Goal: Find specific page/section: Find specific page/section

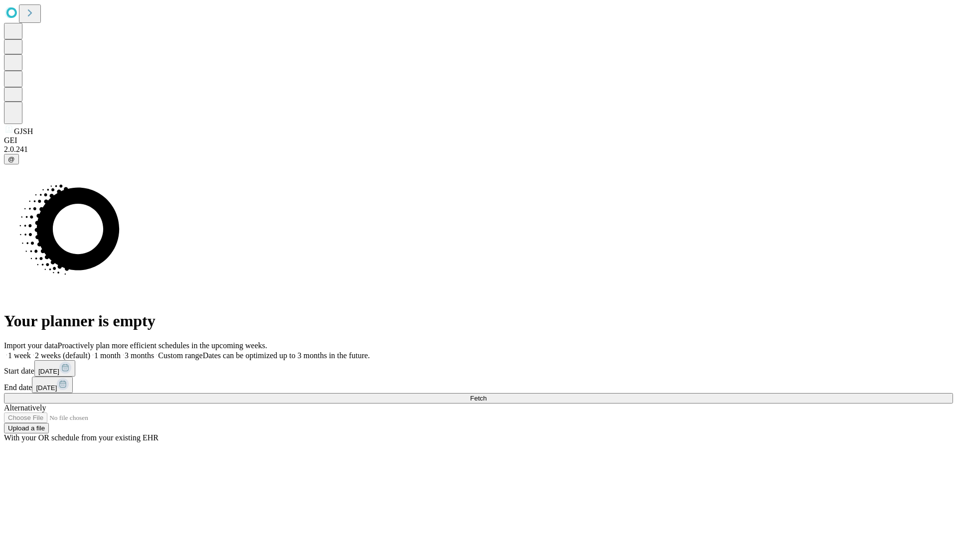
click at [486, 395] on span "Fetch" at bounding box center [478, 398] width 16 height 7
